Goal: Check status: Check status

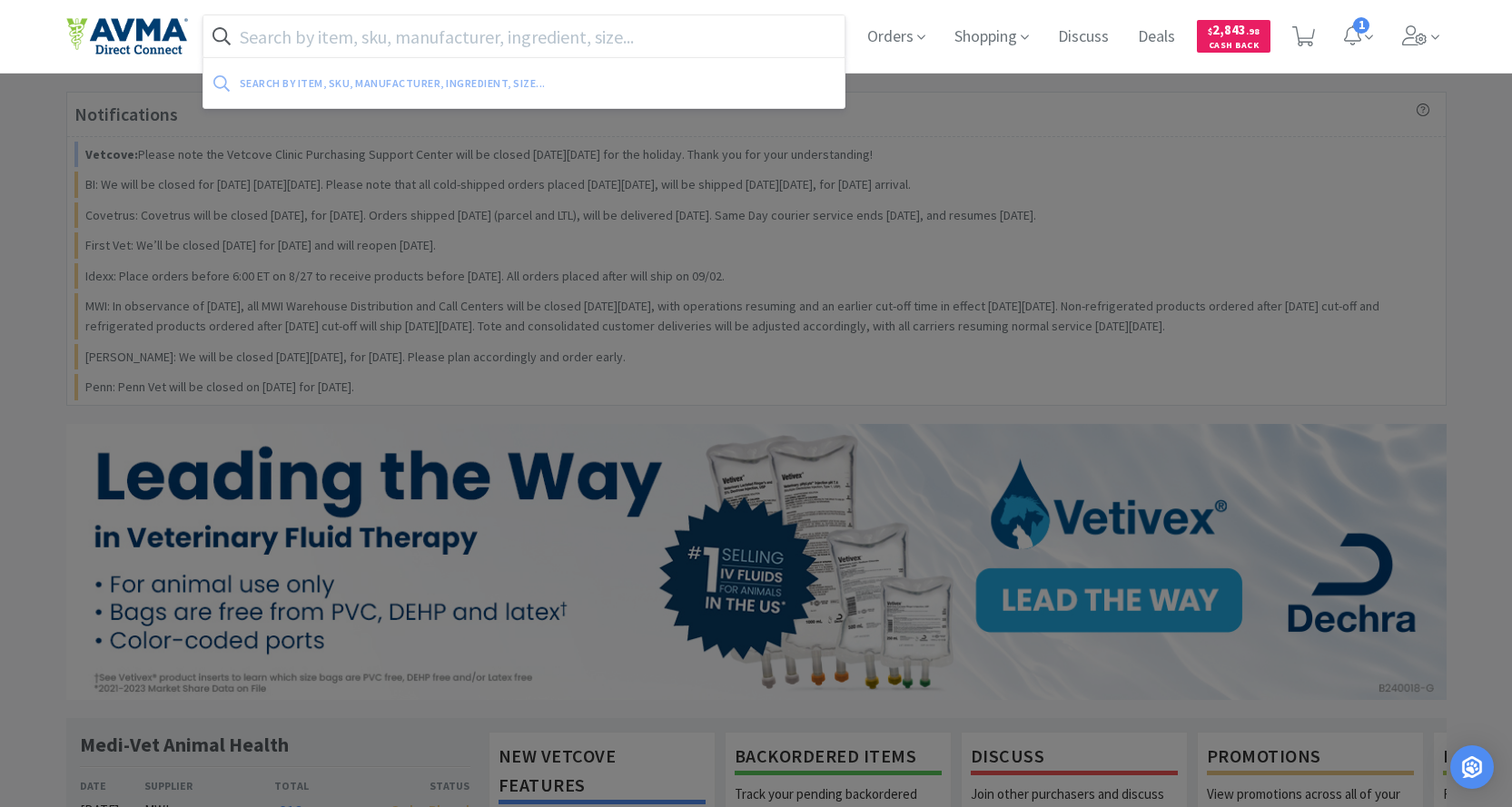
click at [389, 29] on input "text" at bounding box center [524, 36] width 642 height 42
paste input "023659"
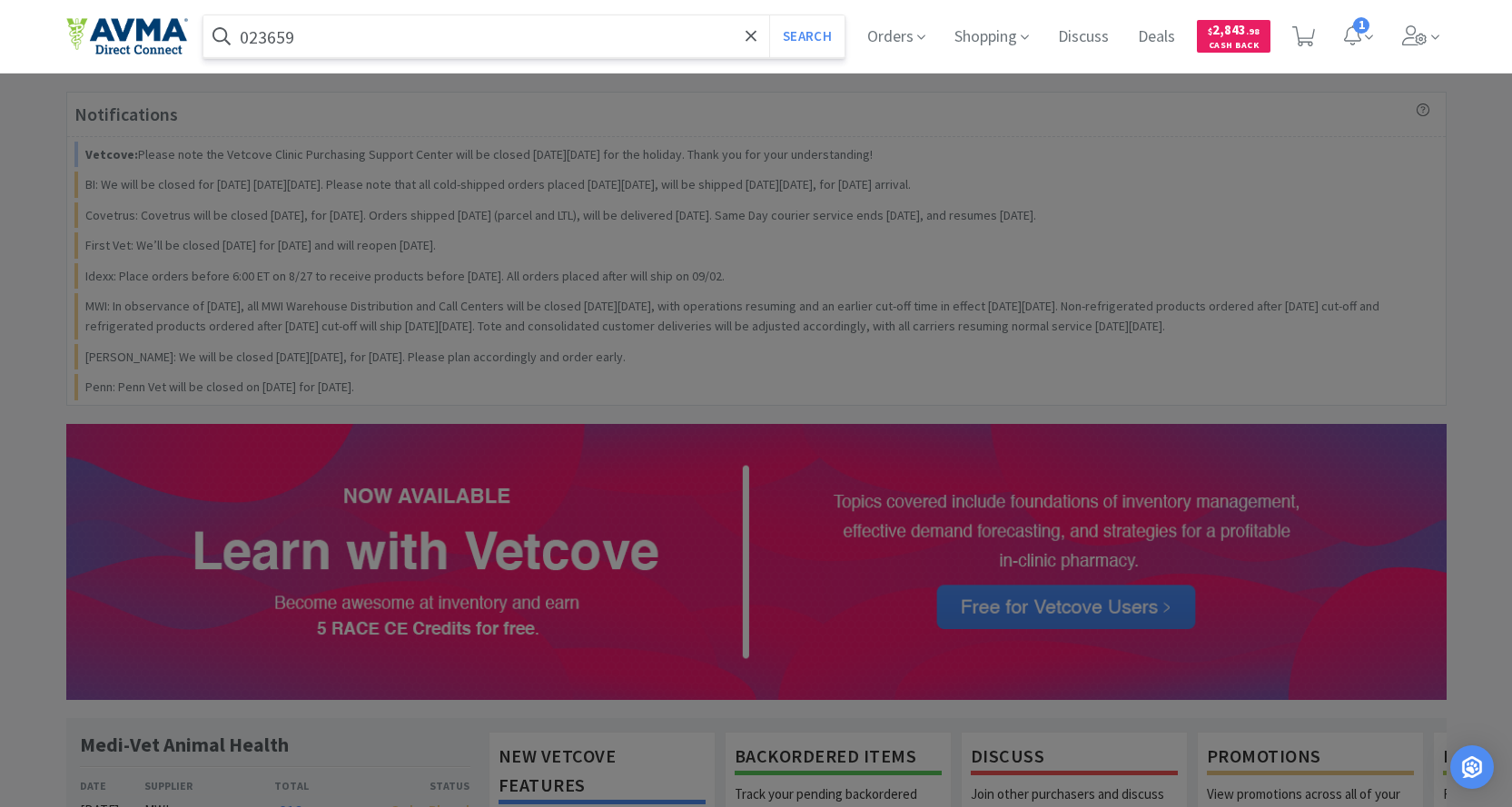
type input "023659"
click at [769, 16] on button "Search" at bounding box center [807, 36] width 76 height 42
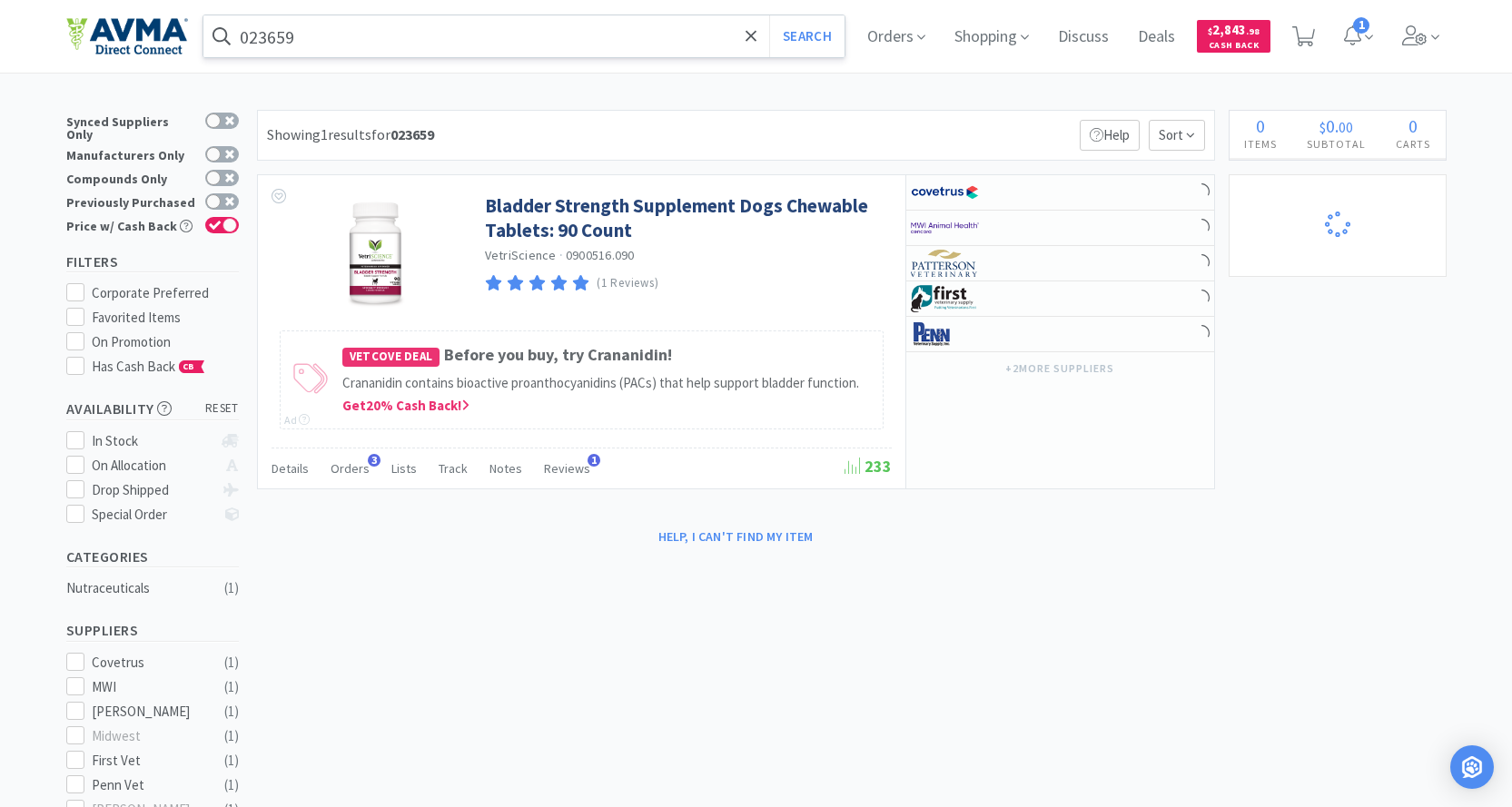
select select "10"
select select "2"
select select "3"
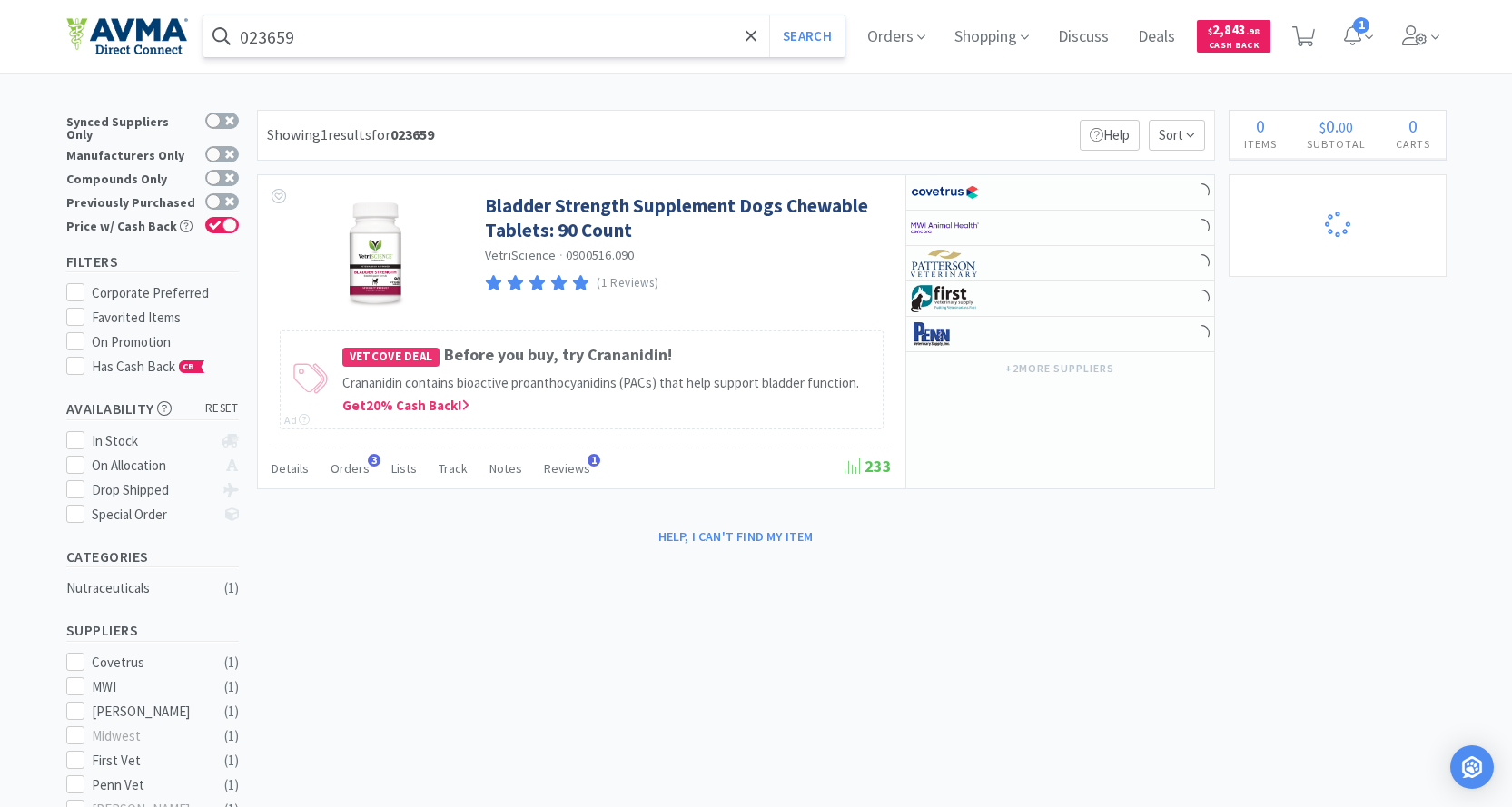
select select "1"
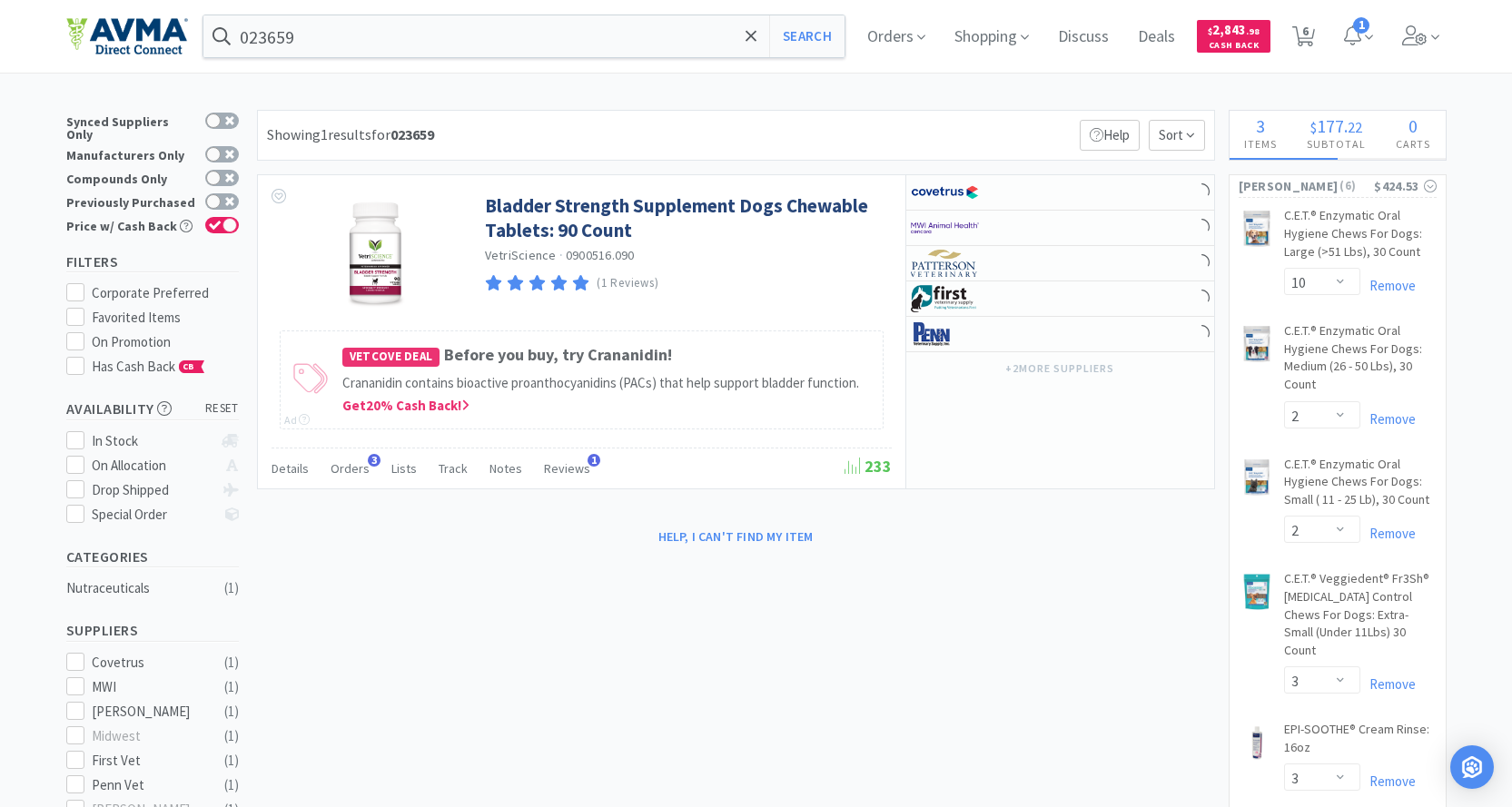
select select "1"
select select "2"
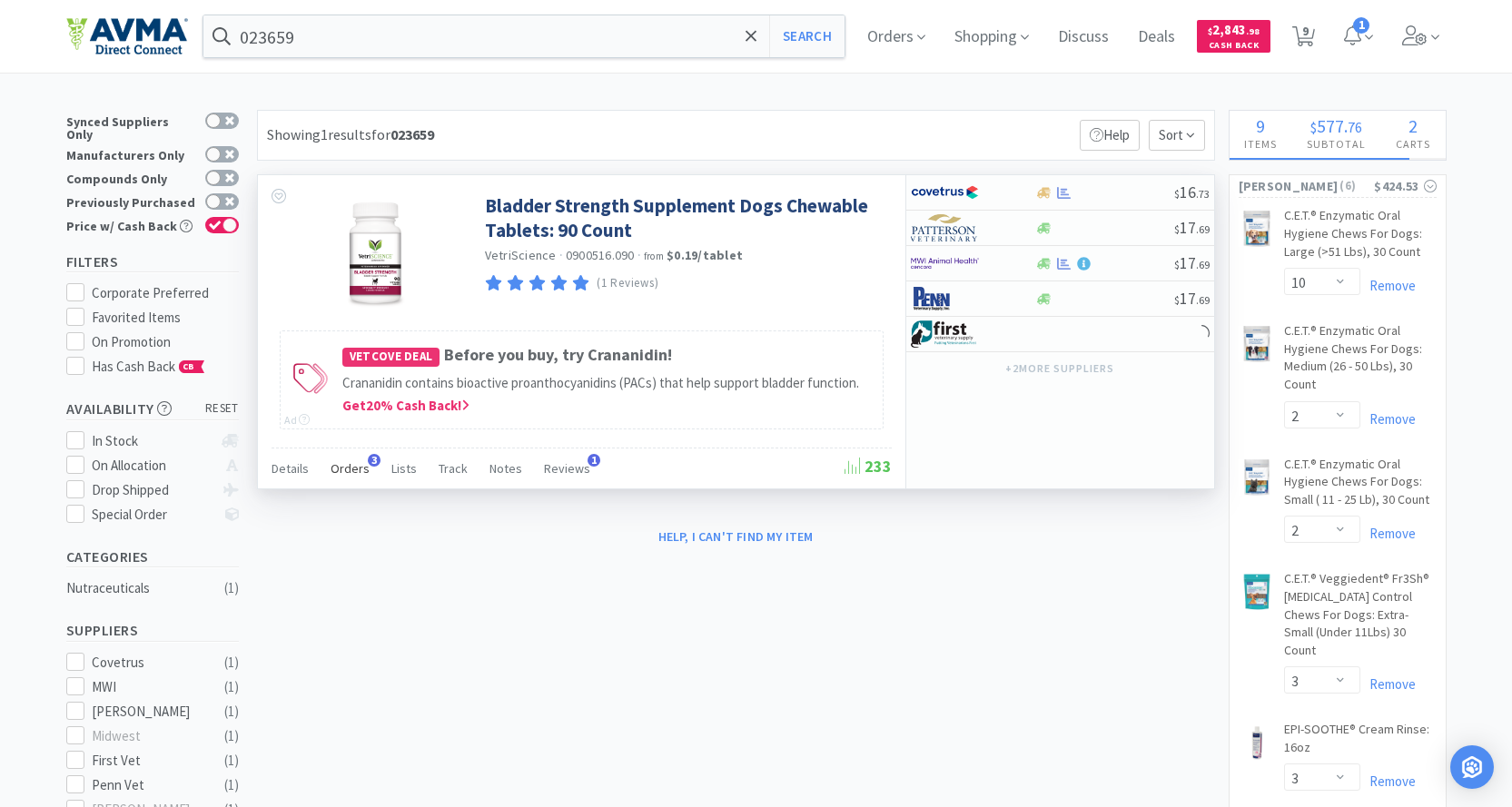
click at [349, 468] on span "Orders" at bounding box center [350, 468] width 39 height 16
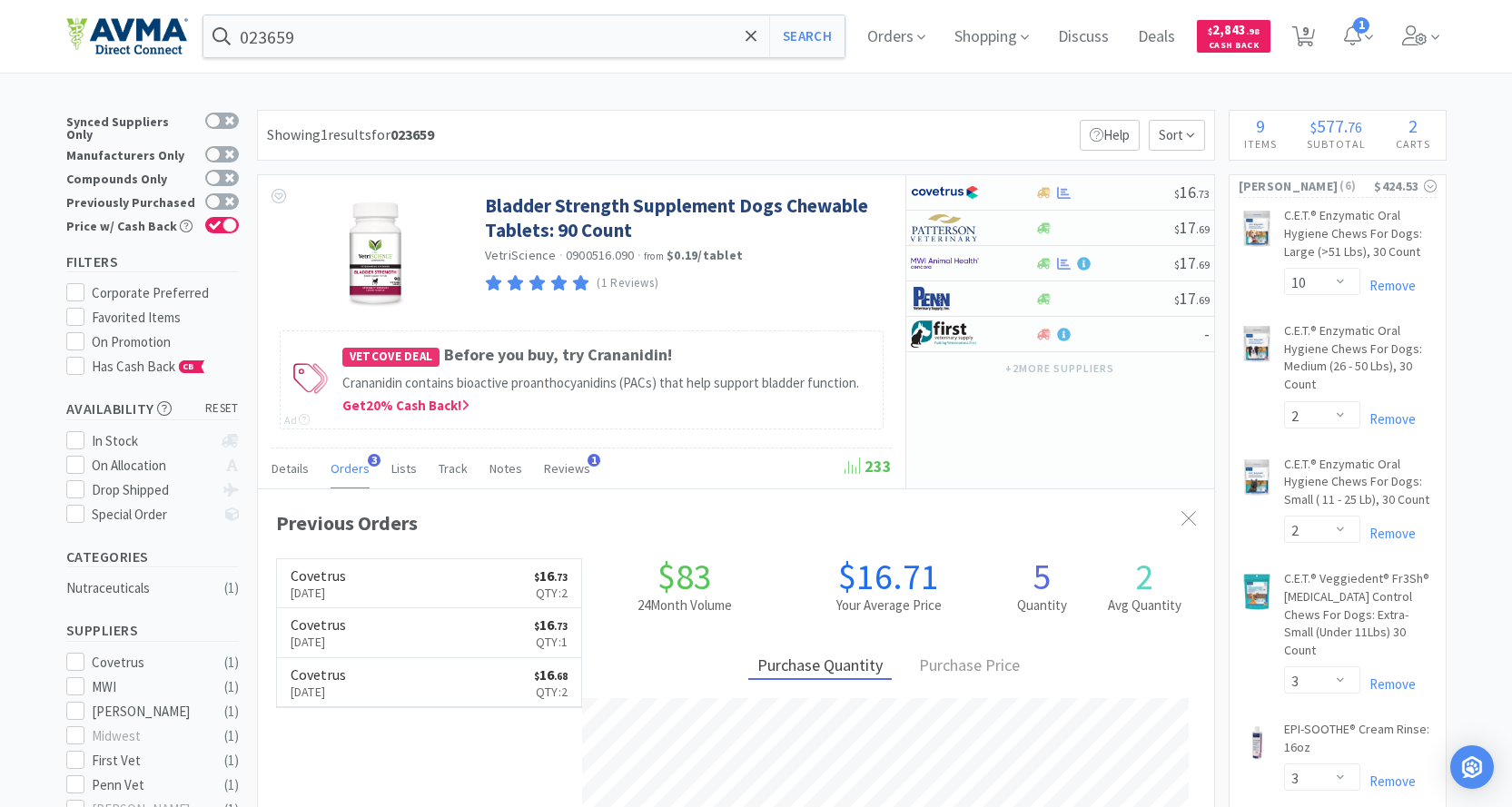
scroll to position [471, 956]
